Goal: Find specific page/section: Find specific page/section

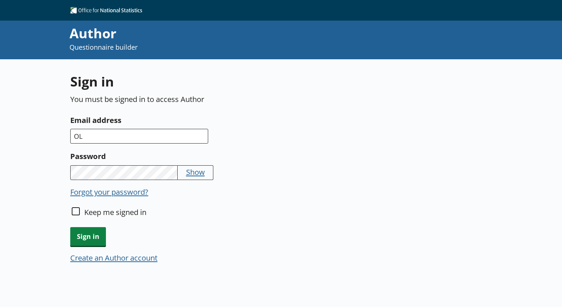
type input "O"
type input "[EMAIL_ADDRESS][DOMAIN_NAME]"
click at [199, 173] on button "Show" at bounding box center [195, 172] width 19 height 10
click at [86, 238] on span "Sign in" at bounding box center [88, 236] width 36 height 19
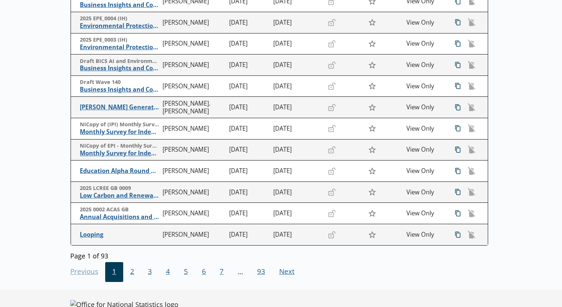
scroll to position [163, 0]
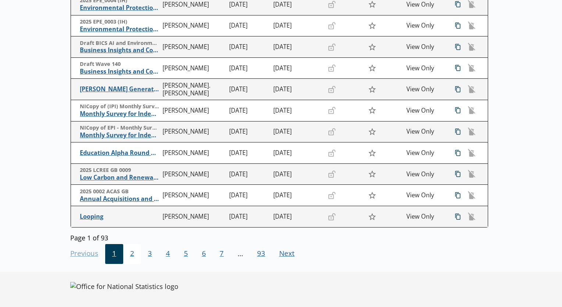
click at [130, 258] on span "2" at bounding box center [132, 254] width 18 height 20
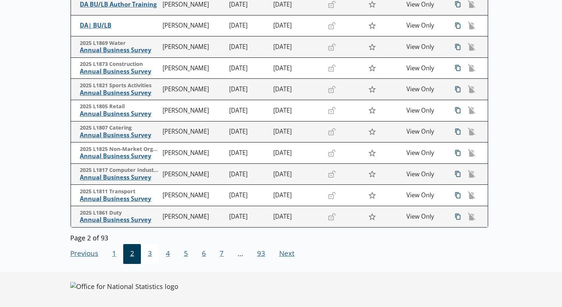
click at [148, 253] on span "3" at bounding box center [150, 254] width 18 height 20
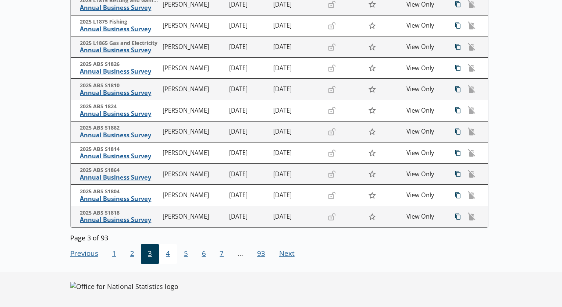
click at [169, 255] on span "4" at bounding box center [168, 254] width 18 height 20
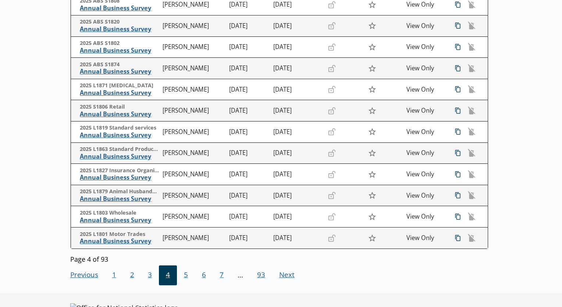
scroll to position [147, 0]
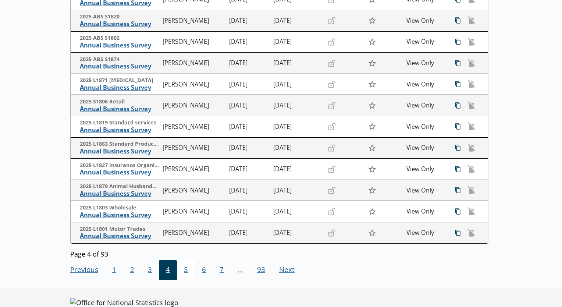
click at [187, 269] on span "5" at bounding box center [186, 270] width 18 height 20
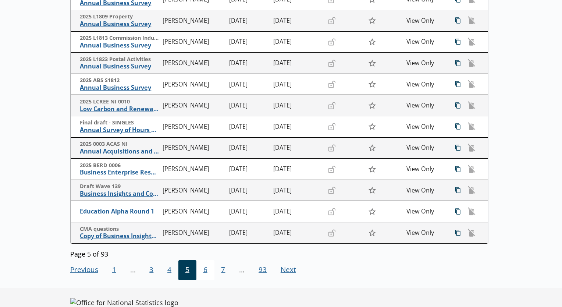
click at [210, 272] on span "6" at bounding box center [206, 270] width 18 height 20
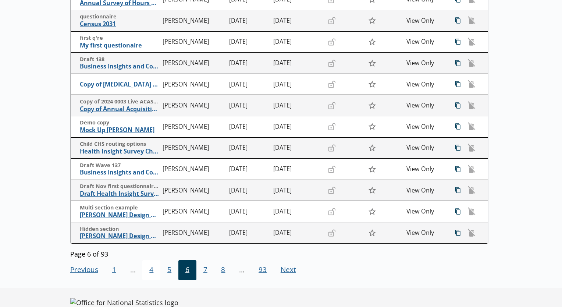
click at [149, 272] on span "4" at bounding box center [151, 270] width 18 height 20
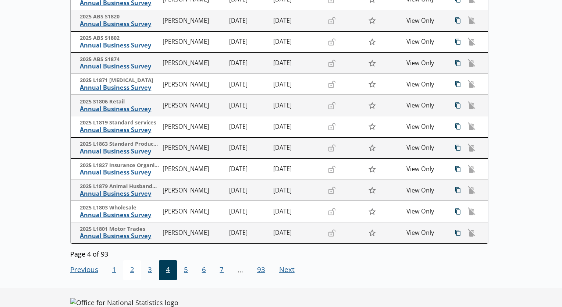
click at [130, 269] on span "2" at bounding box center [132, 270] width 18 height 20
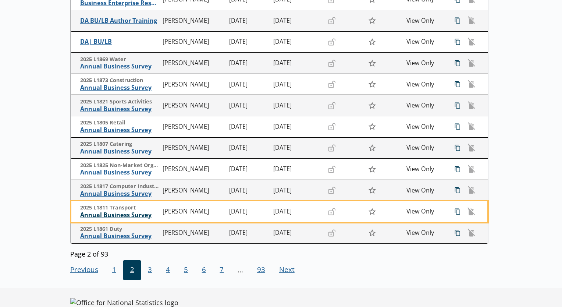
click at [124, 211] on span "Annual Business Survey" at bounding box center [119, 215] width 79 height 8
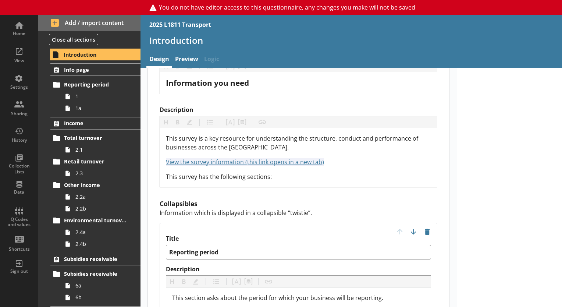
scroll to position [672, 0]
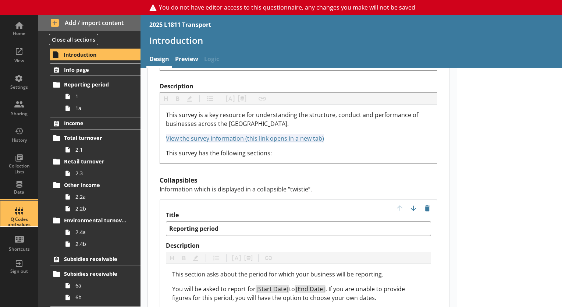
click at [15, 209] on div "Q Codes and values" at bounding box center [19, 214] width 26 height 26
